Goal: Download file/media

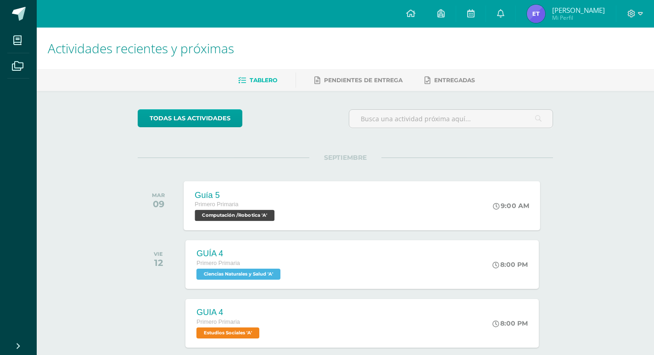
click at [254, 210] on span "Computación /Robotica 'A'" at bounding box center [235, 215] width 80 height 11
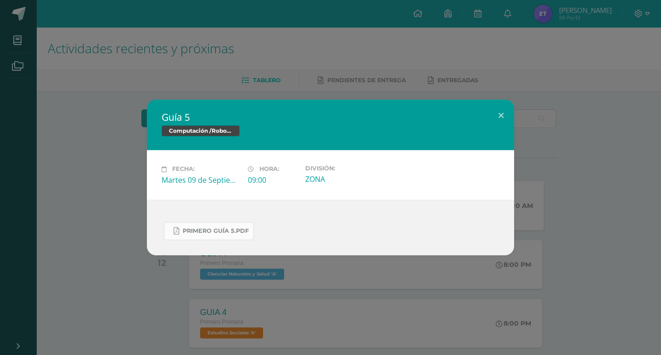
click at [229, 224] on link "Primero Guía 5.pdf" at bounding box center [209, 231] width 90 height 18
click at [498, 110] on button at bounding box center [501, 115] width 26 height 31
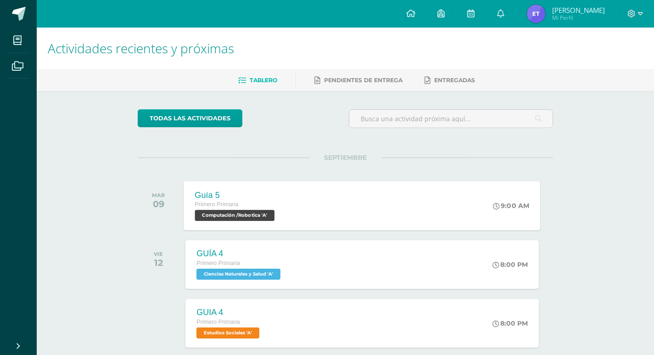
click at [545, 8] on img at bounding box center [536, 14] width 18 height 18
